Goal: Find specific page/section: Find specific page/section

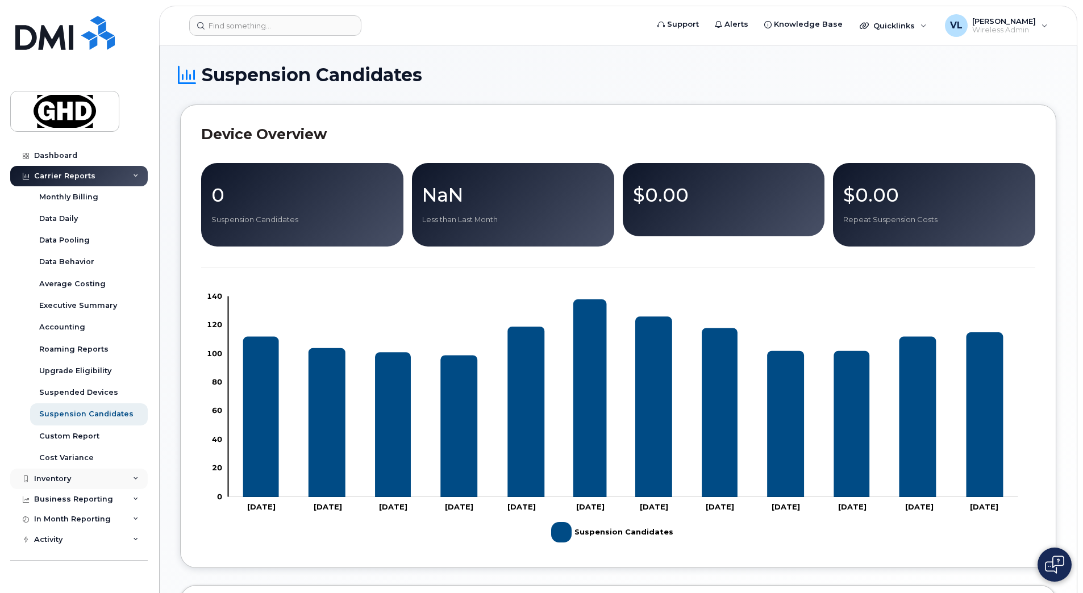
click at [81, 477] on div "Inventory" at bounding box center [78, 479] width 137 height 20
click at [86, 502] on div "Mobility Devices" at bounding box center [71, 500] width 64 height 10
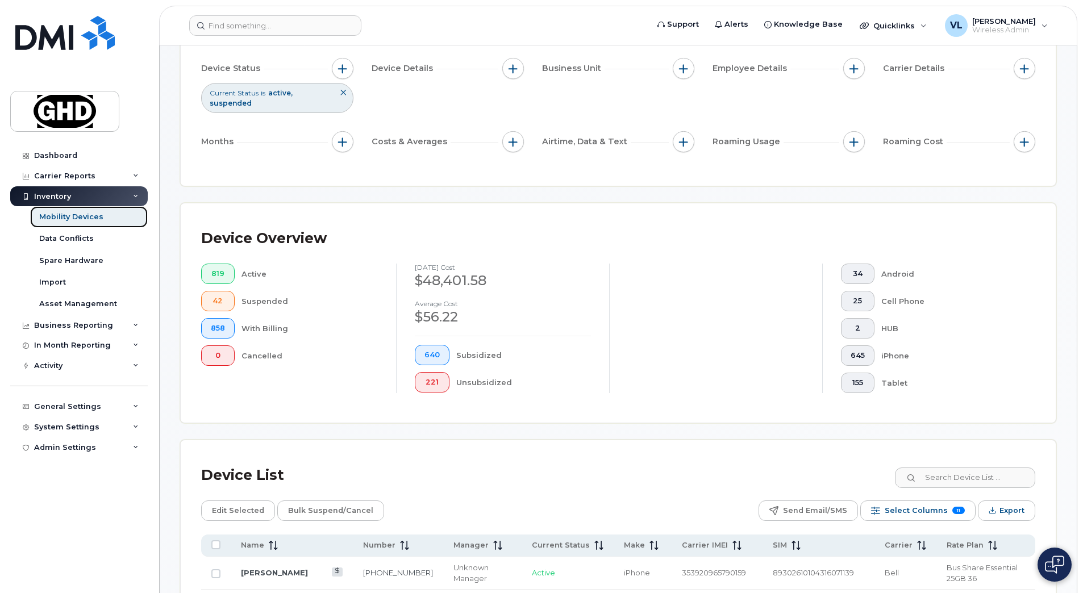
scroll to position [227, 0]
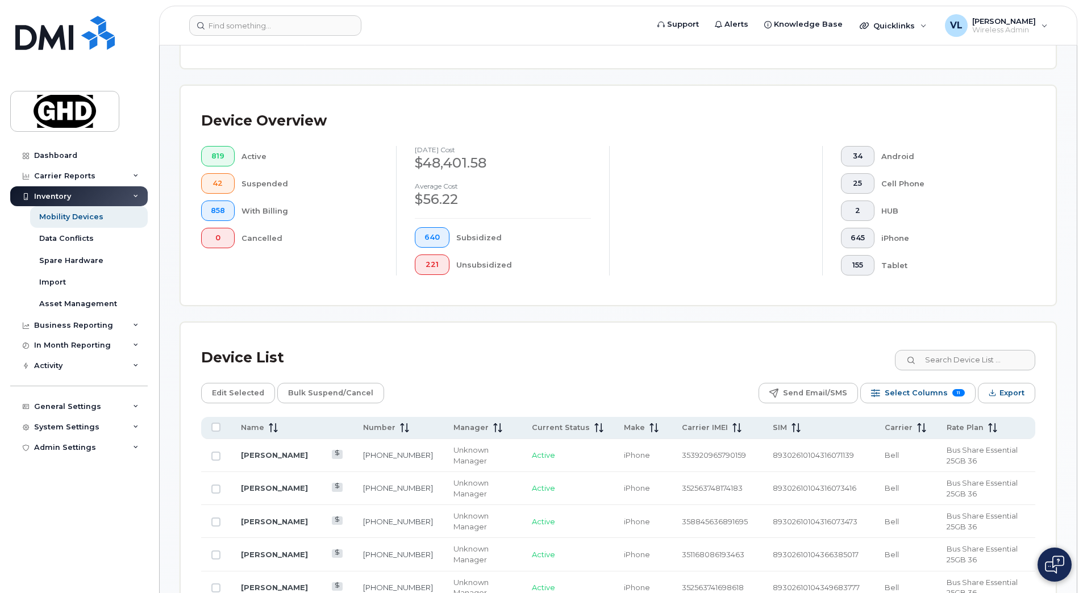
click at [960, 347] on div "Device List" at bounding box center [618, 358] width 834 height 30
click at [962, 361] on input at bounding box center [964, 360] width 141 height 20
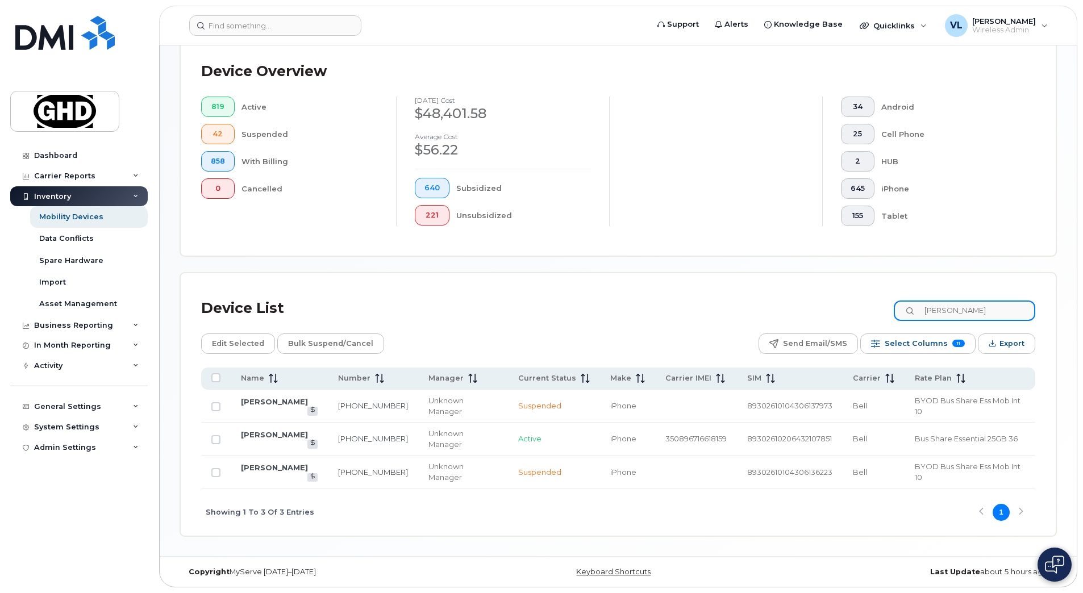
scroll to position [245, 0]
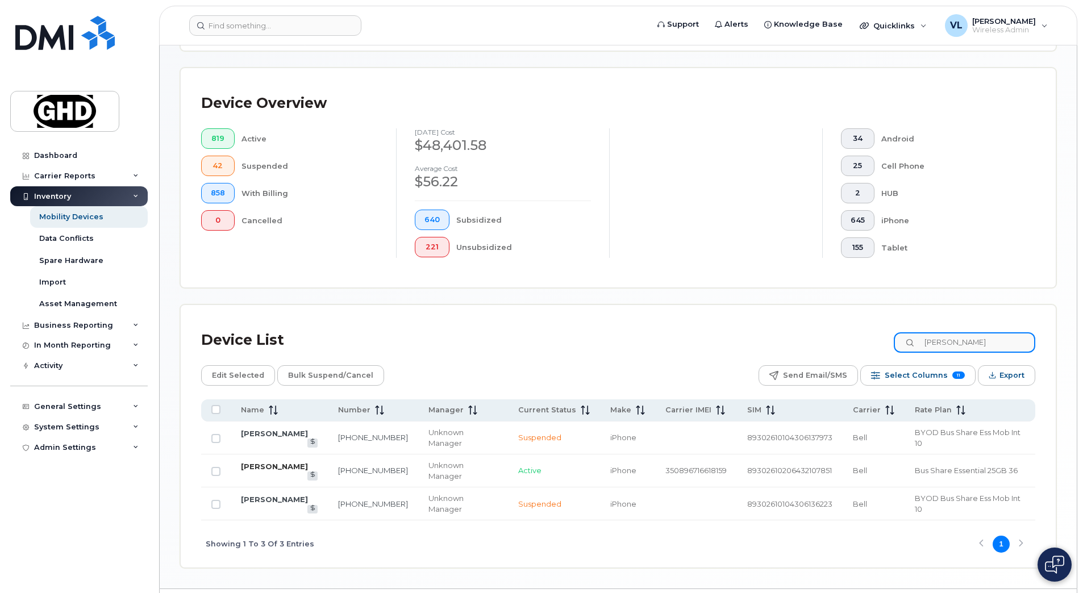
type input "jason end"
click at [269, 462] on link "[PERSON_NAME]" at bounding box center [274, 466] width 67 height 9
